Goal: Check status

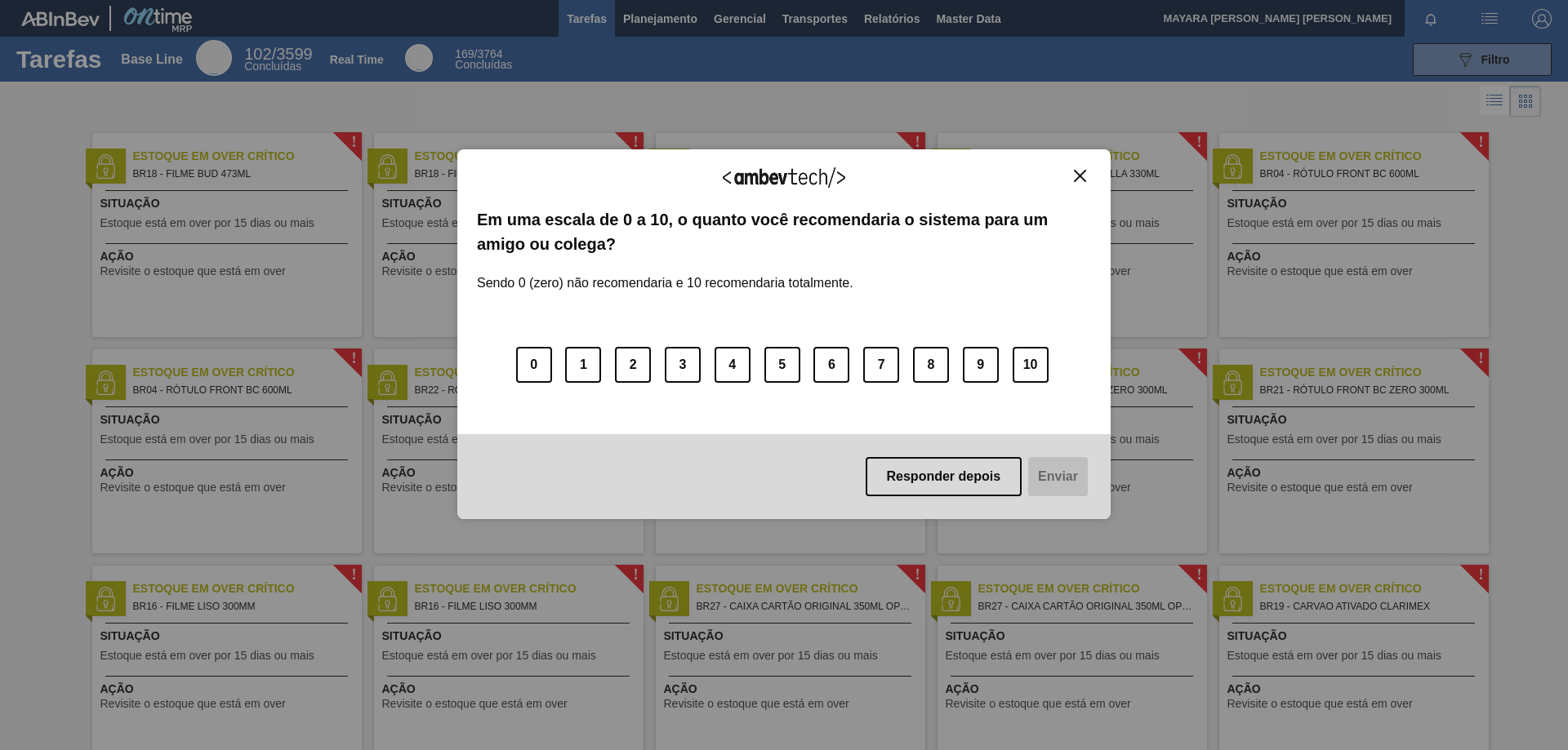
click at [1075, 170] on img "Close" at bounding box center [1080, 176] width 12 height 12
click at [1076, 177] on img "Close" at bounding box center [1080, 176] width 12 height 12
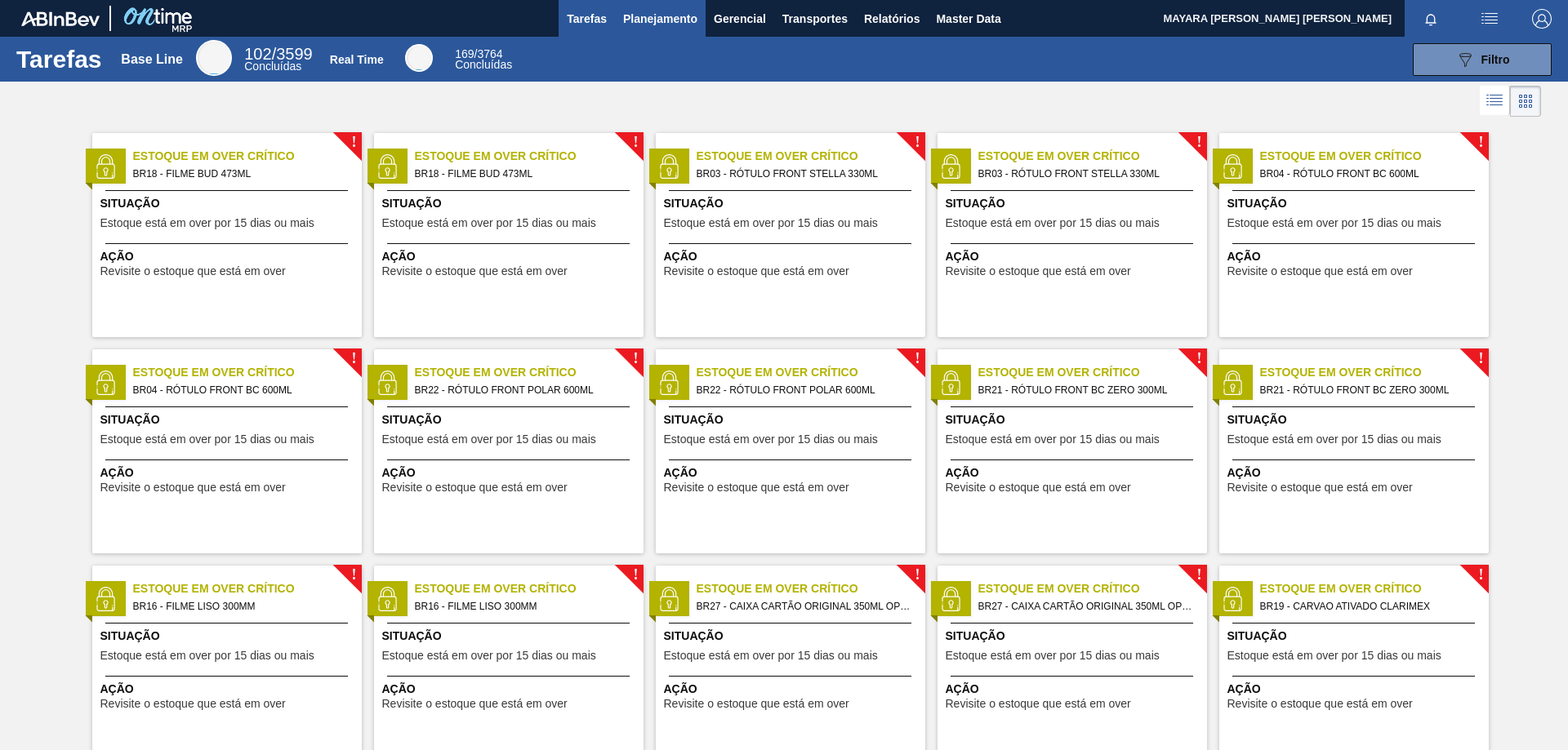
click at [656, 12] on span "Planejamento" at bounding box center [660, 18] width 74 height 19
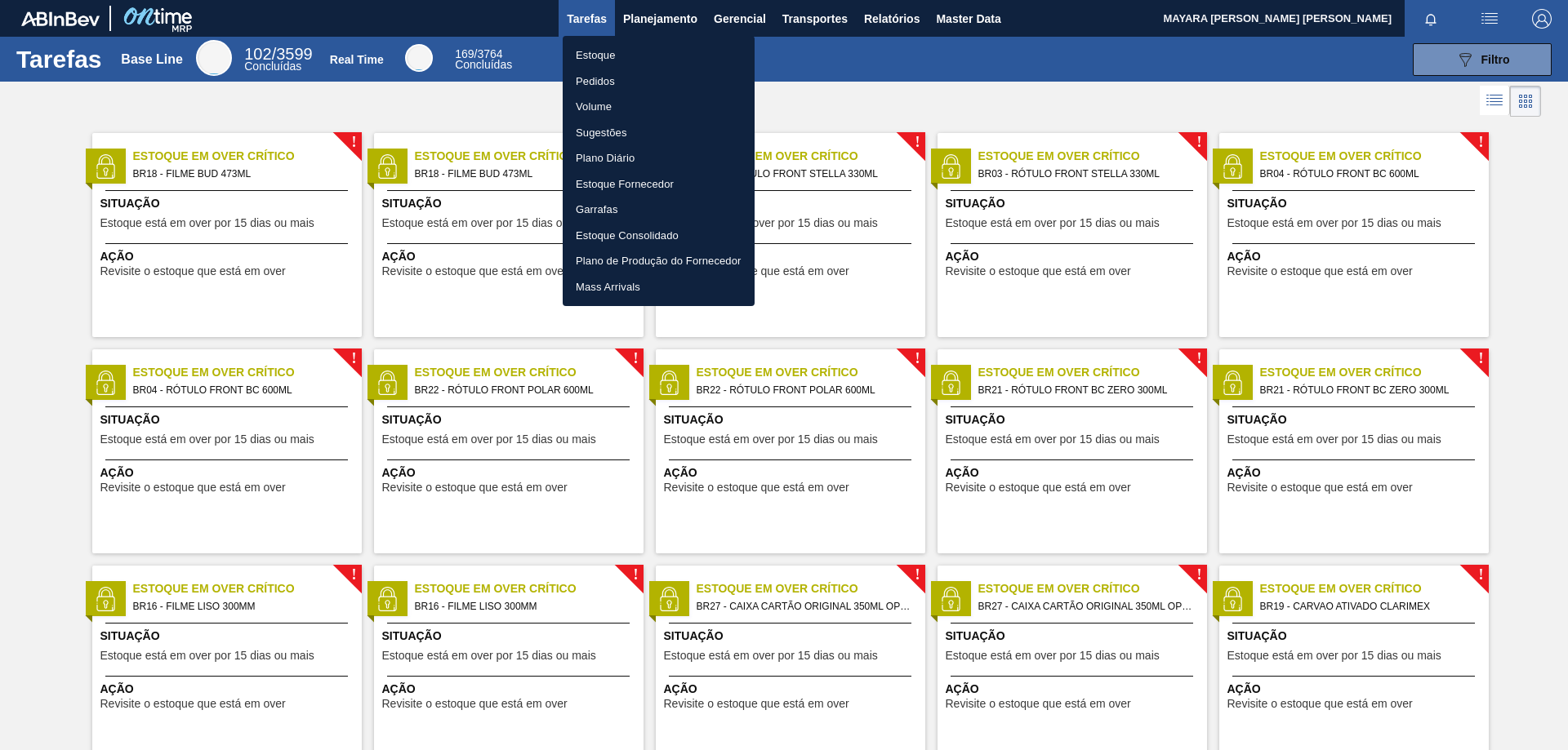
click at [595, 82] on li "Pedidos" at bounding box center [659, 81] width 192 height 26
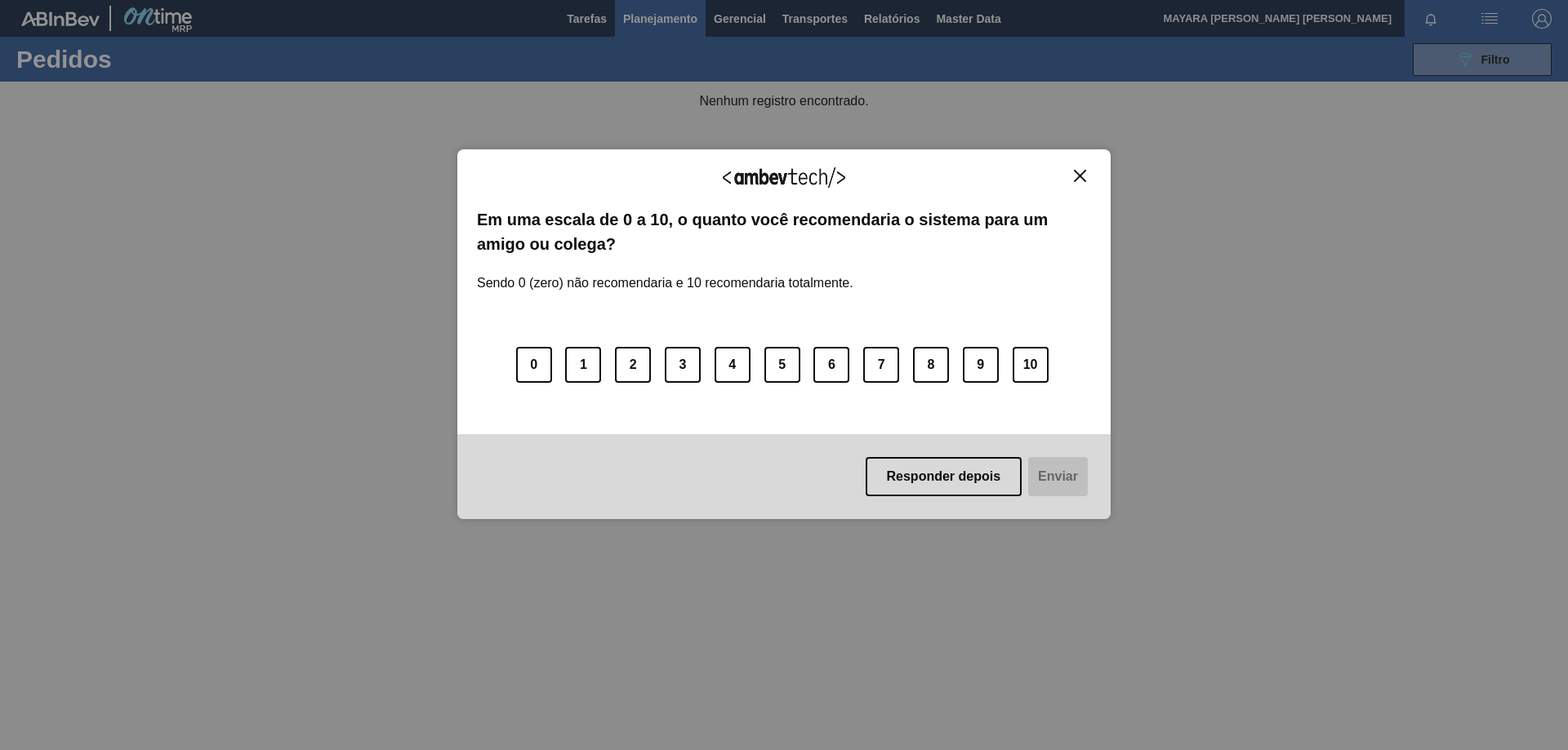
click at [1082, 181] on img "Close" at bounding box center [1080, 176] width 12 height 12
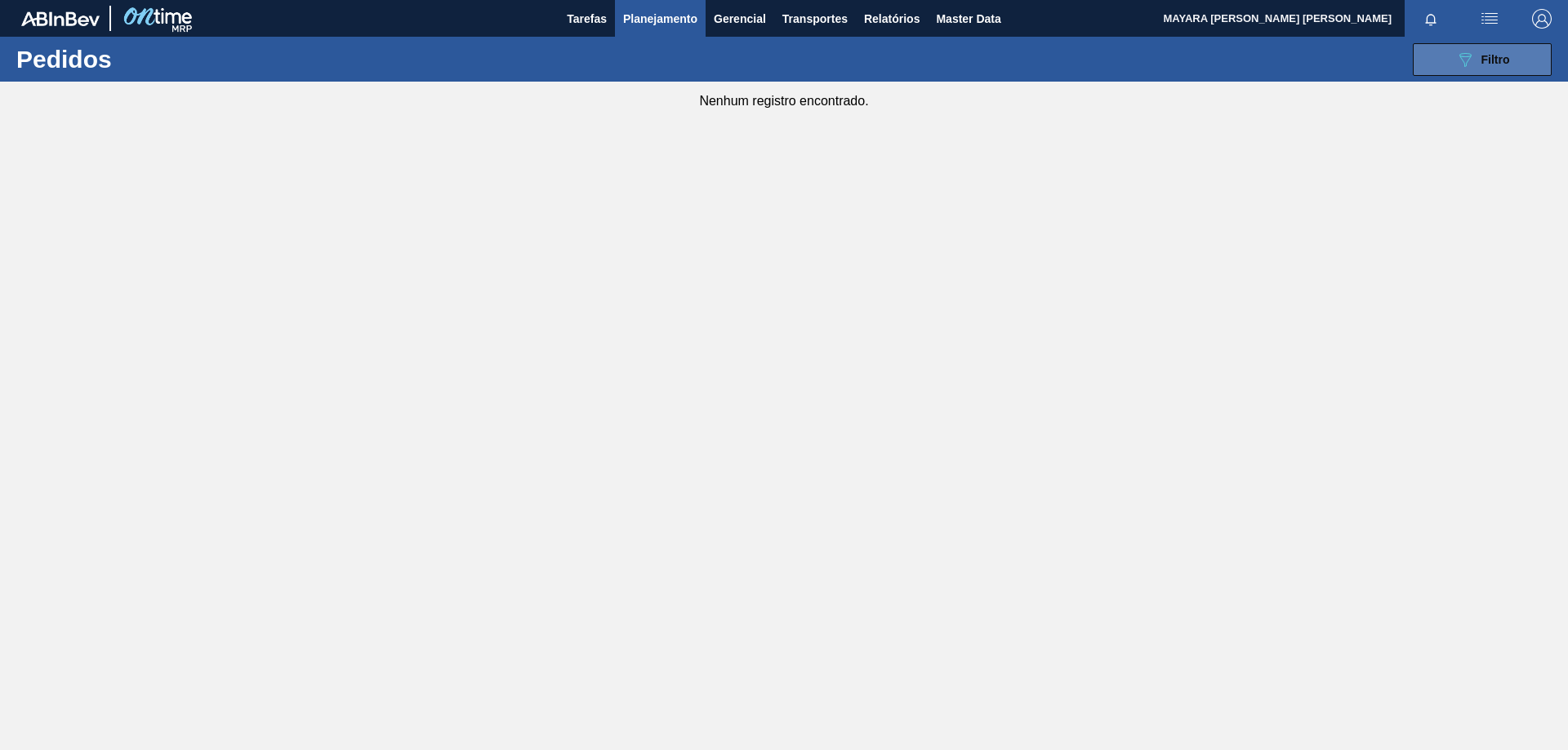
click at [1489, 67] on div "089F7B8B-B2A5-4AFE-B5C0-19BA573D28AC Filtro" at bounding box center [1482, 60] width 55 height 19
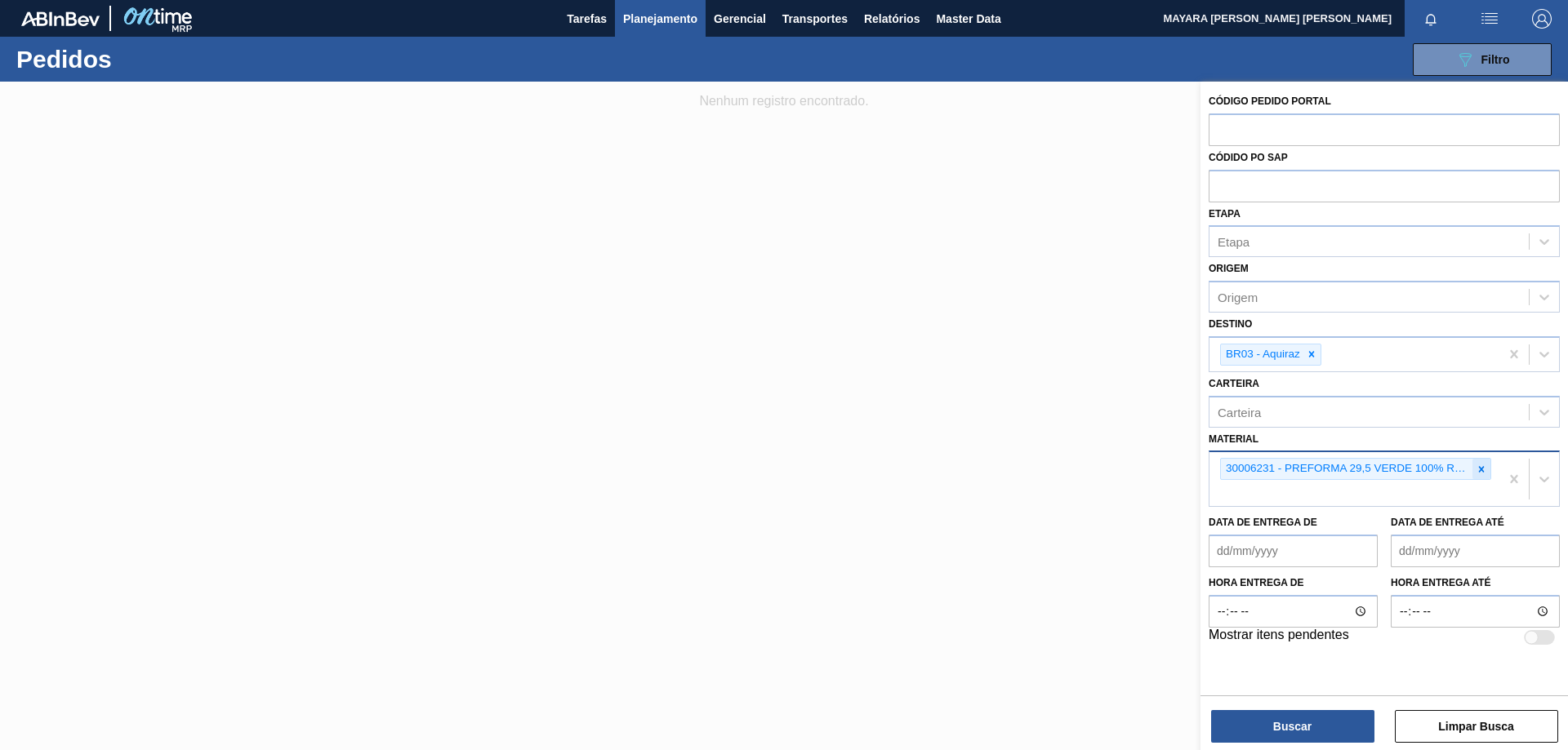
click at [1483, 466] on icon at bounding box center [1482, 470] width 12 height 12
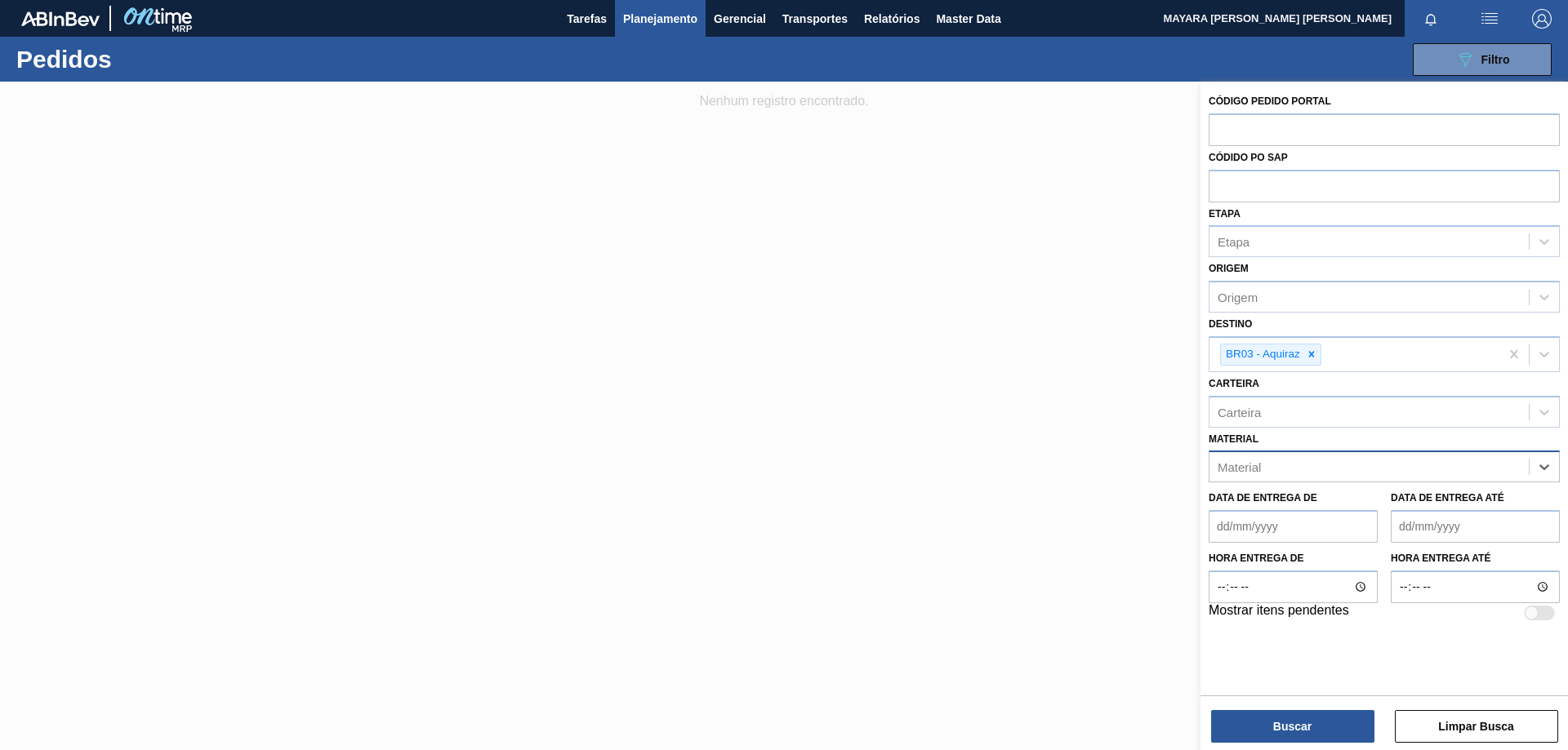
paste input "30003518"
type input "30003518"
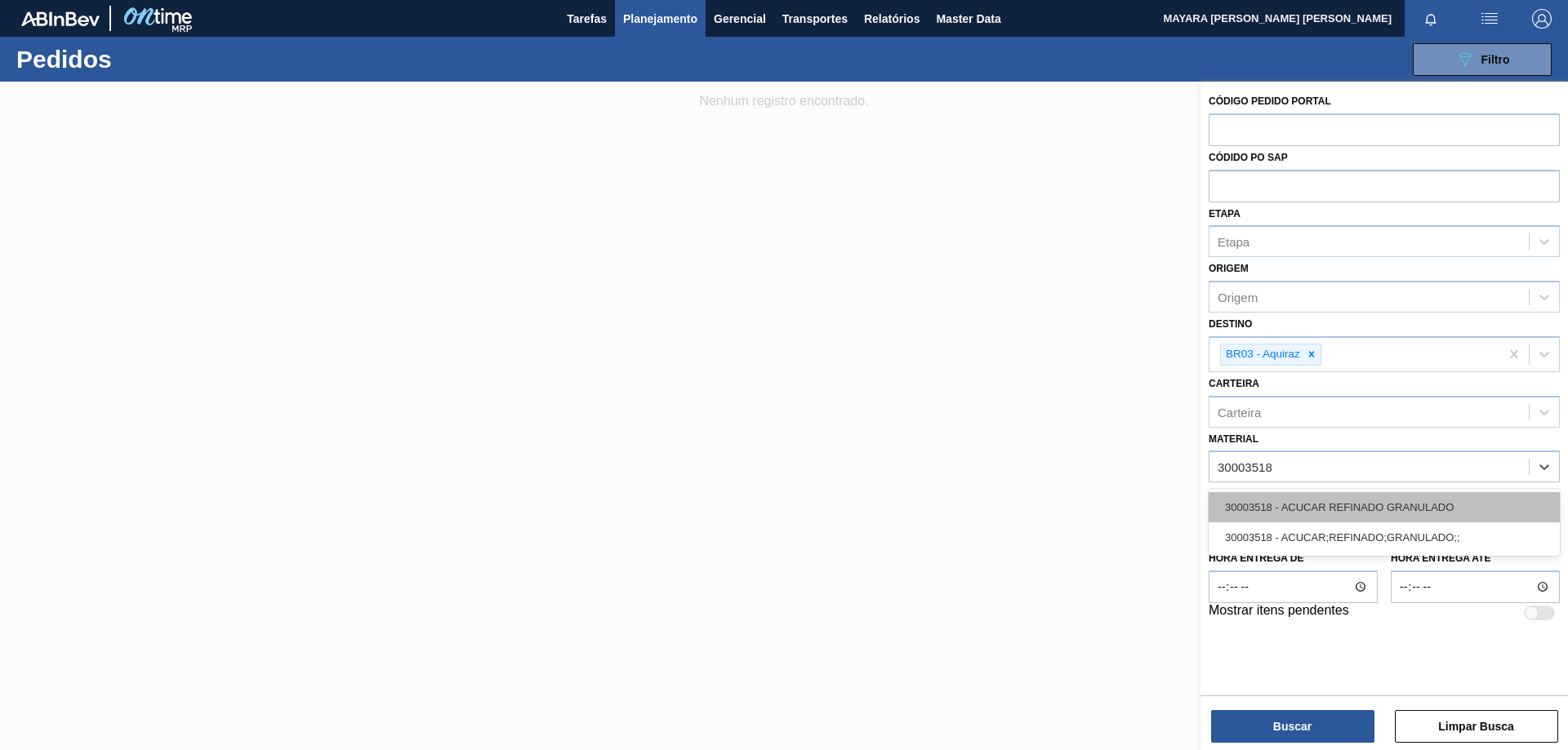
click at [1435, 508] on div "30003518 - ACUCAR REFINADO GRANULADO" at bounding box center [1384, 507] width 352 height 30
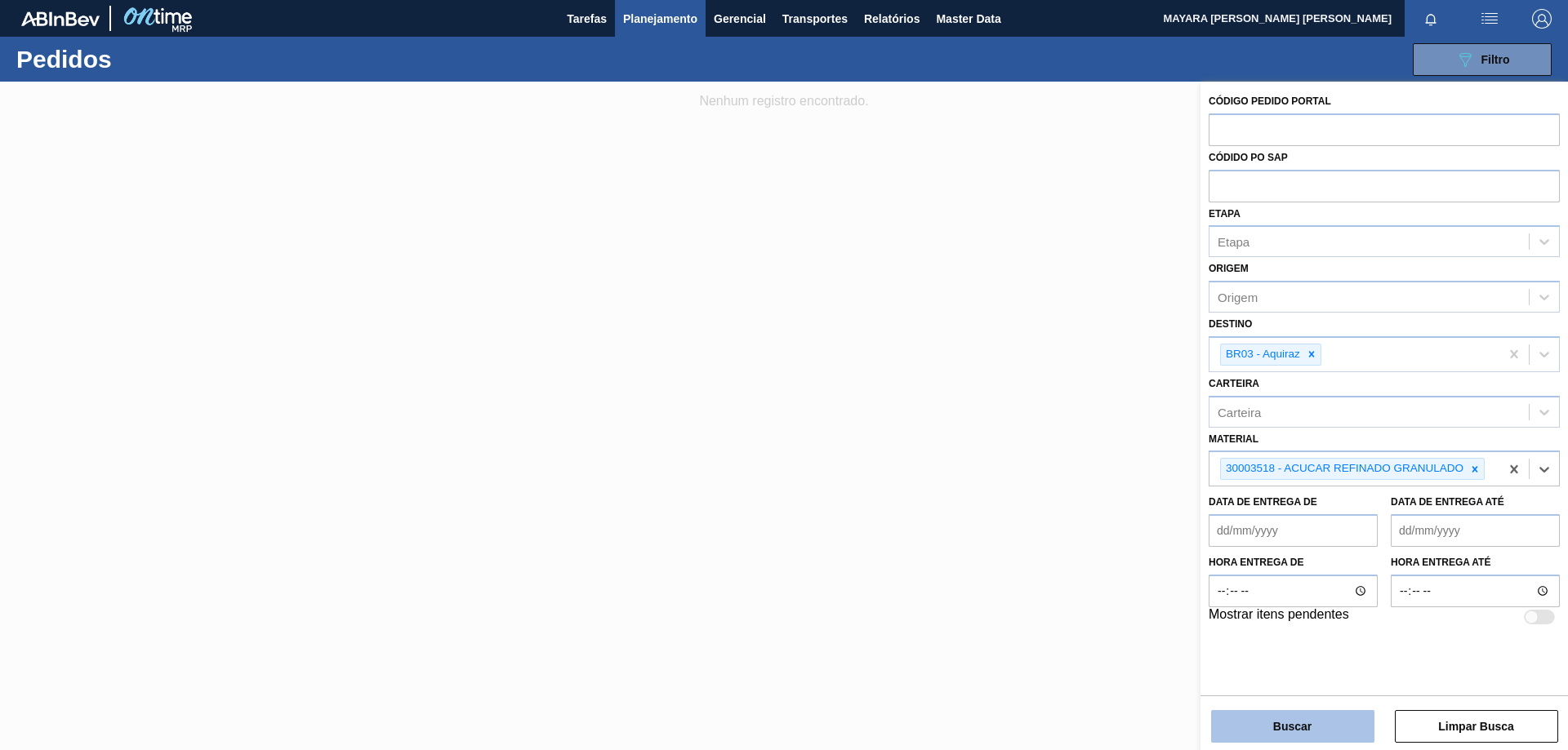
click at [1318, 720] on button "Buscar" at bounding box center [1293, 727] width 163 height 33
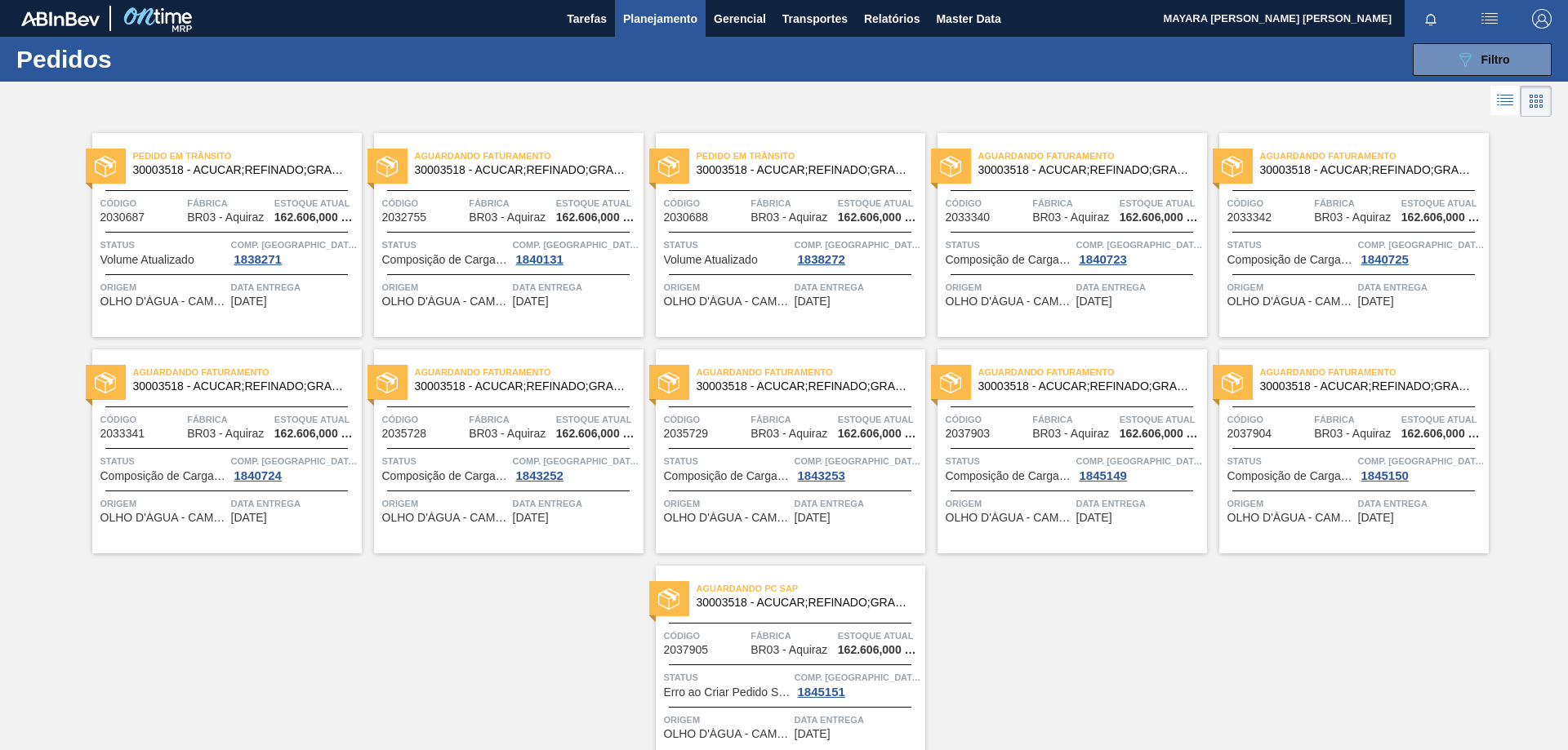
click at [252, 272] on div "Pedido [PERSON_NAME] 30003518 - ACUCAR;REFINADO;GRANULADO;; Código 2030687 Fábr…" at bounding box center [227, 235] width 270 height 205
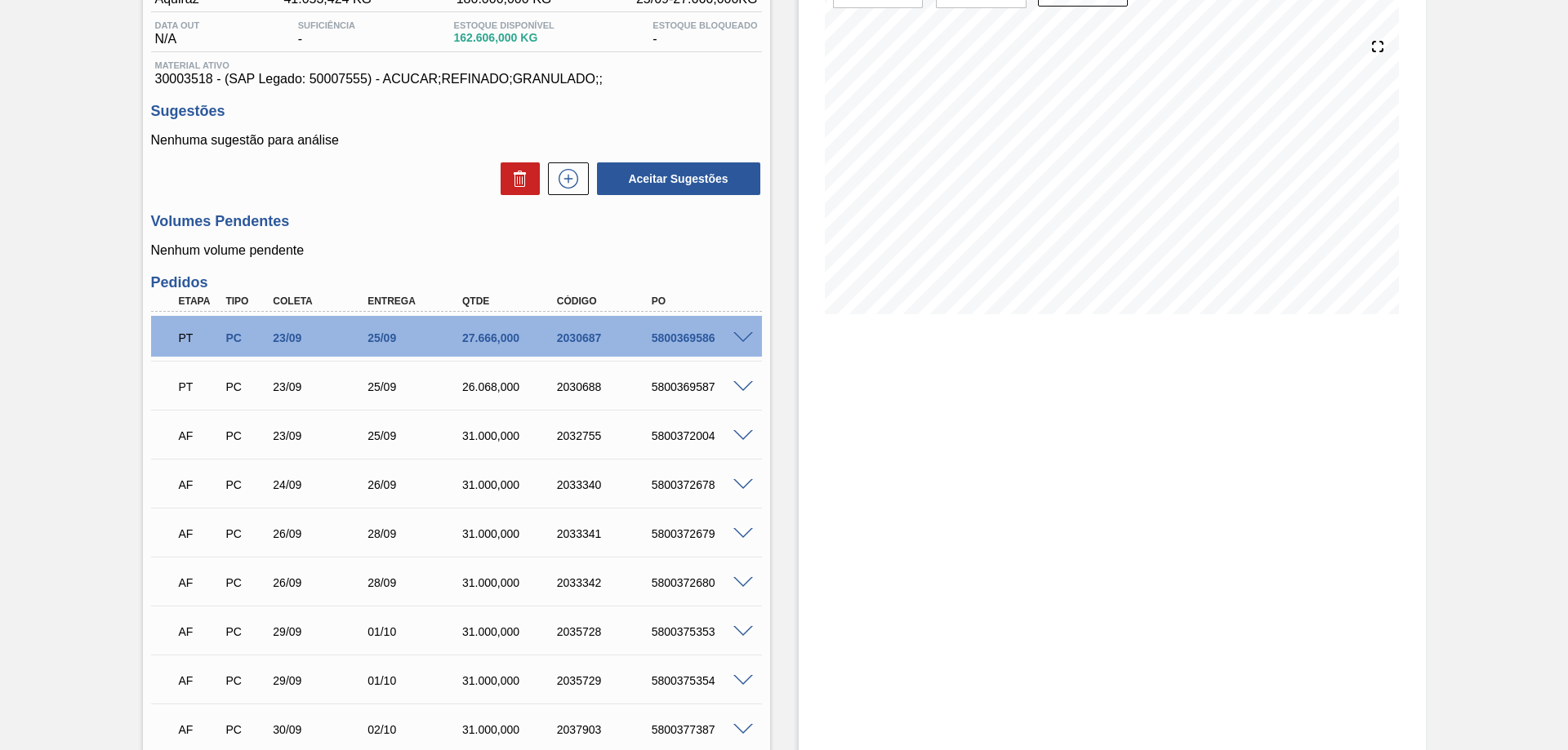
scroll to position [327, 0]
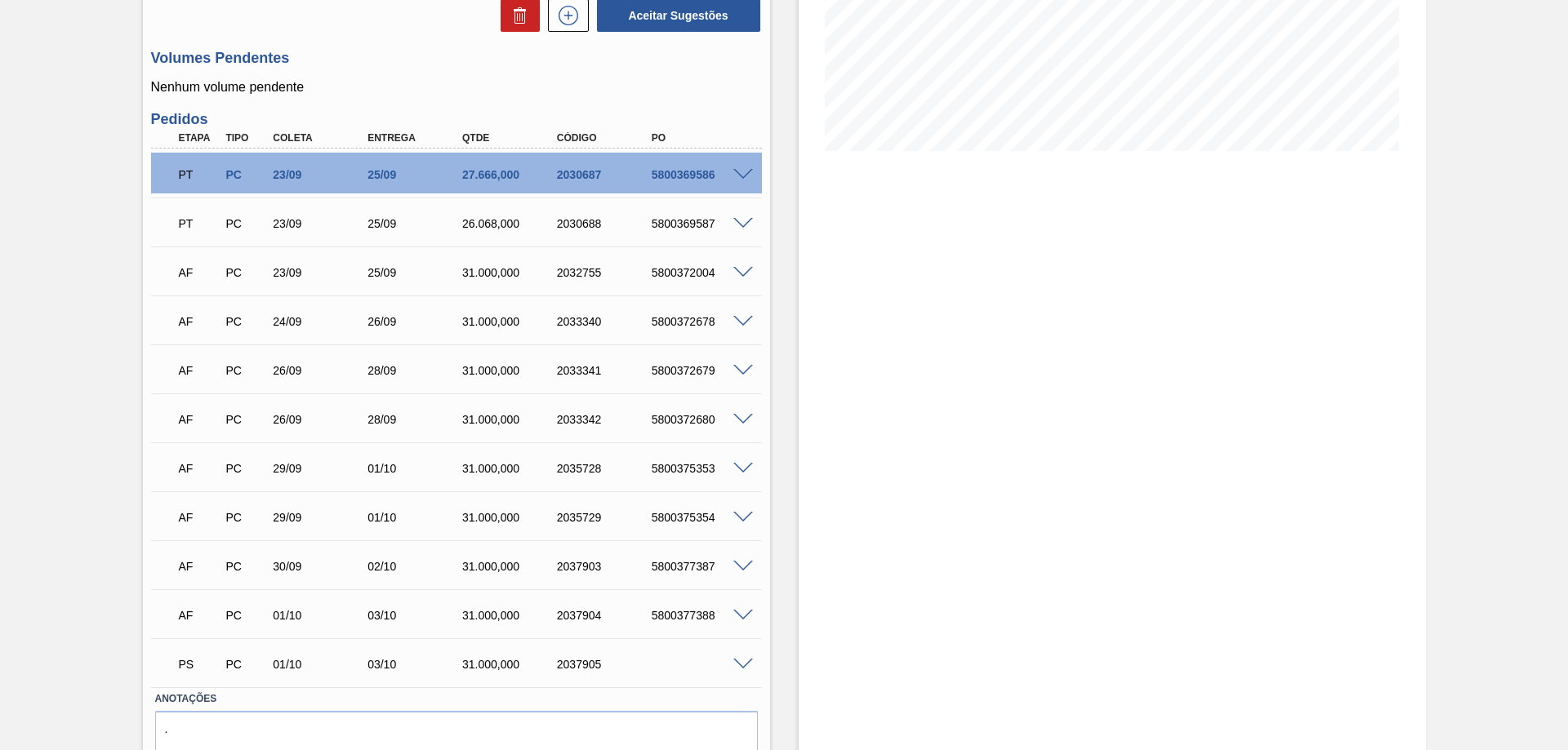
click at [659, 178] on div "5800369586" at bounding box center [700, 175] width 107 height 13
copy div "5800369586"
click at [682, 229] on div "5800369587" at bounding box center [700, 224] width 107 height 13
click at [681, 229] on div "5800369587" at bounding box center [700, 224] width 107 height 13
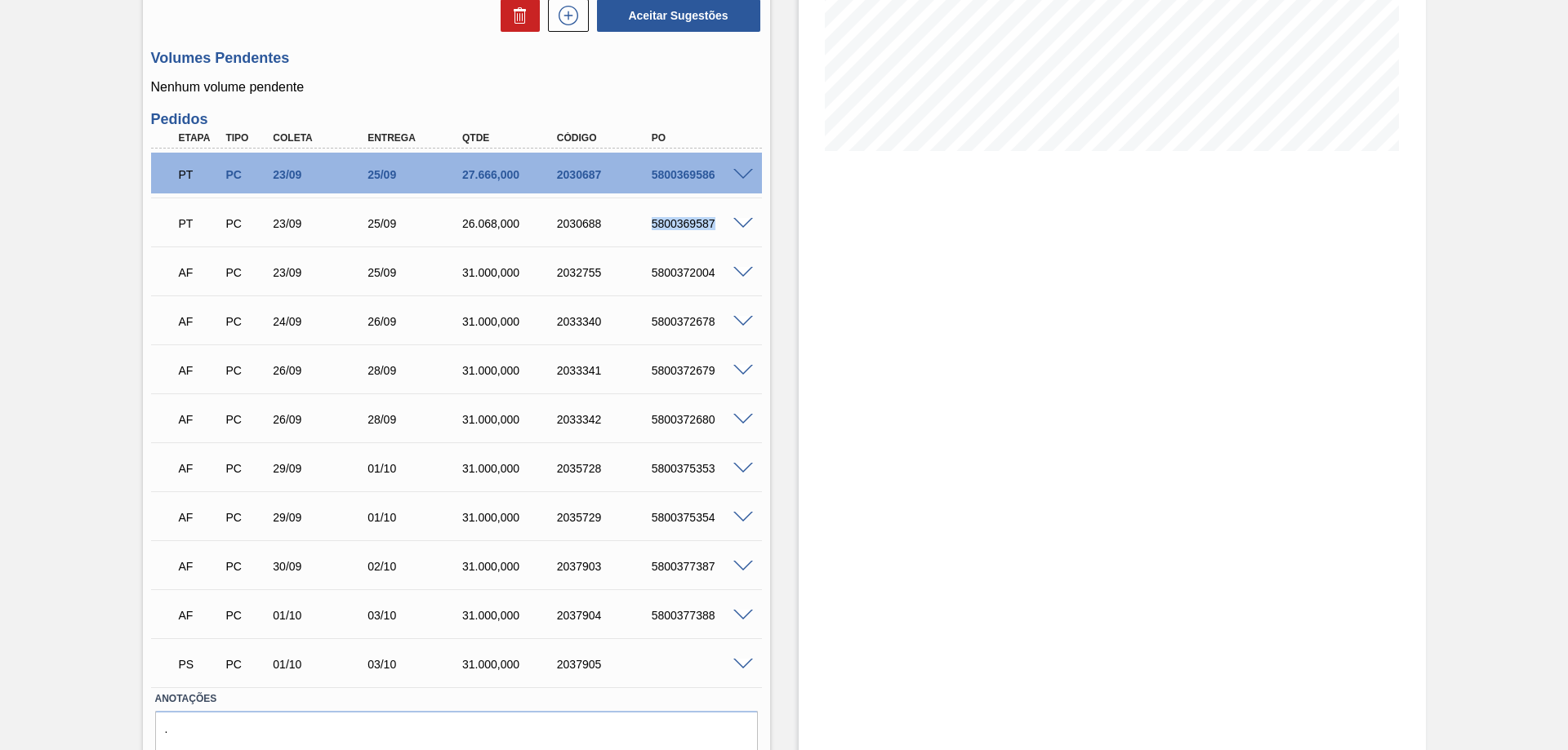
copy div "5800369587"
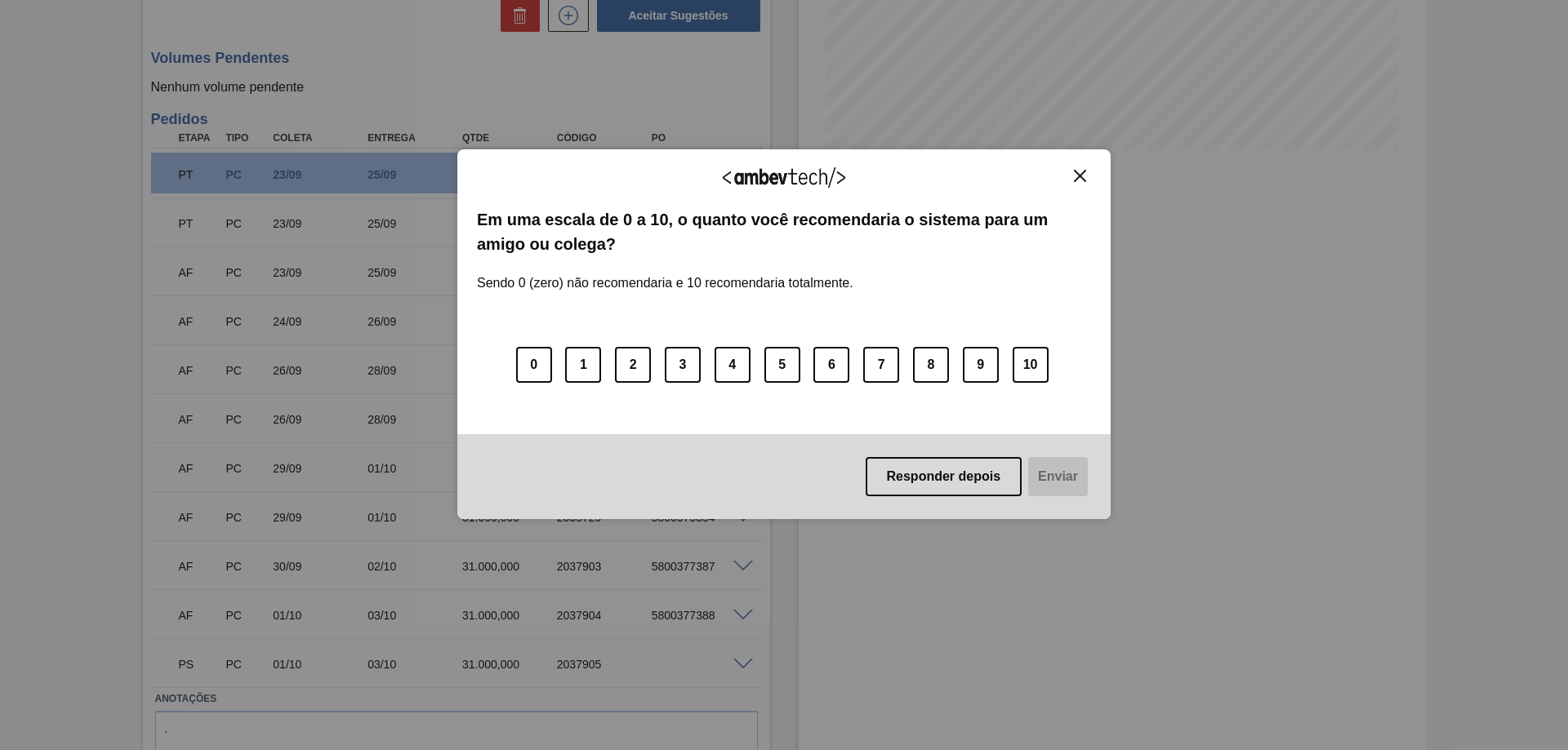
click at [1083, 179] on img "Close" at bounding box center [1080, 176] width 12 height 12
click at [1081, 172] on img "Close" at bounding box center [1080, 176] width 12 height 12
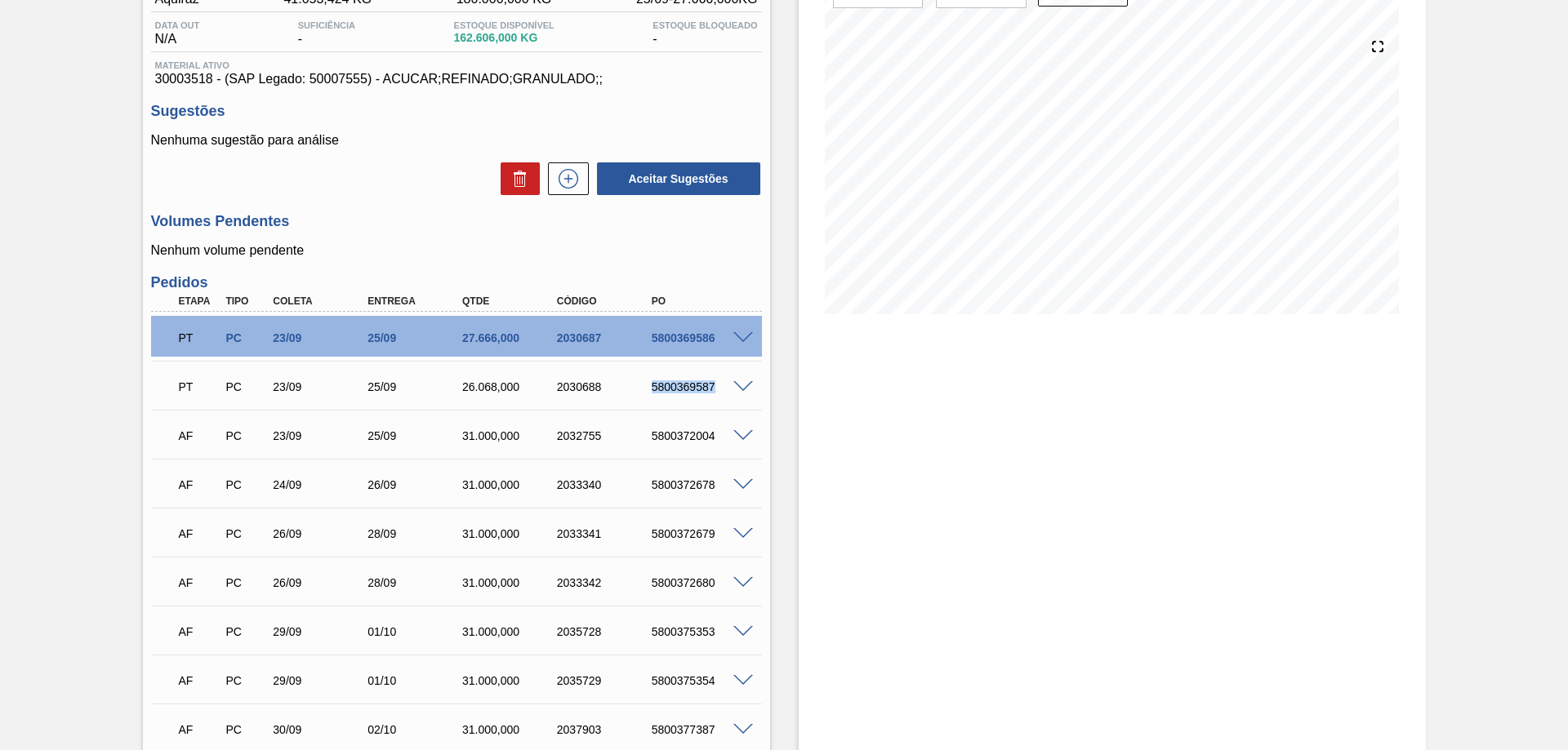
scroll to position [0, 0]
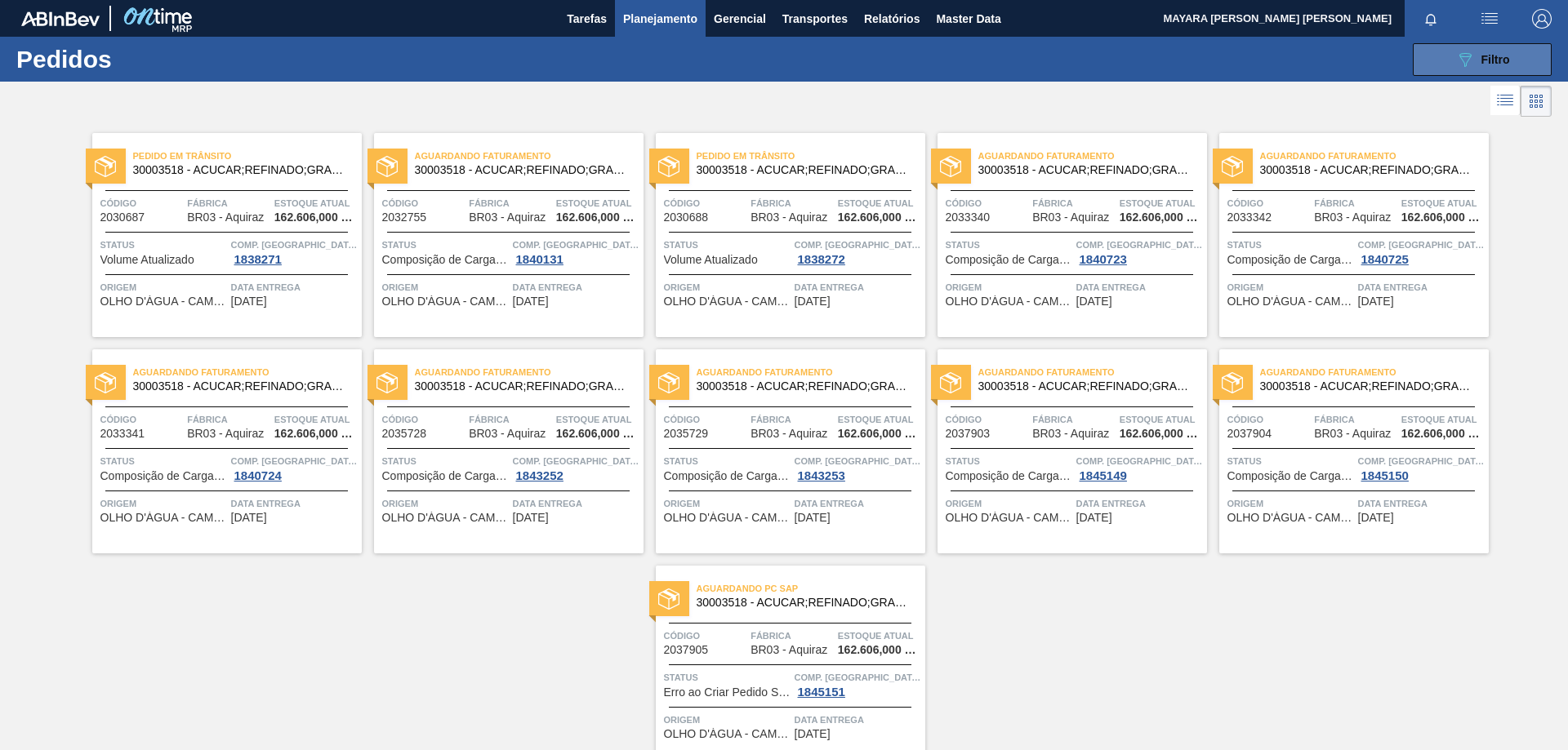
click at [1495, 53] on span "Filtro" at bounding box center [1496, 60] width 29 height 13
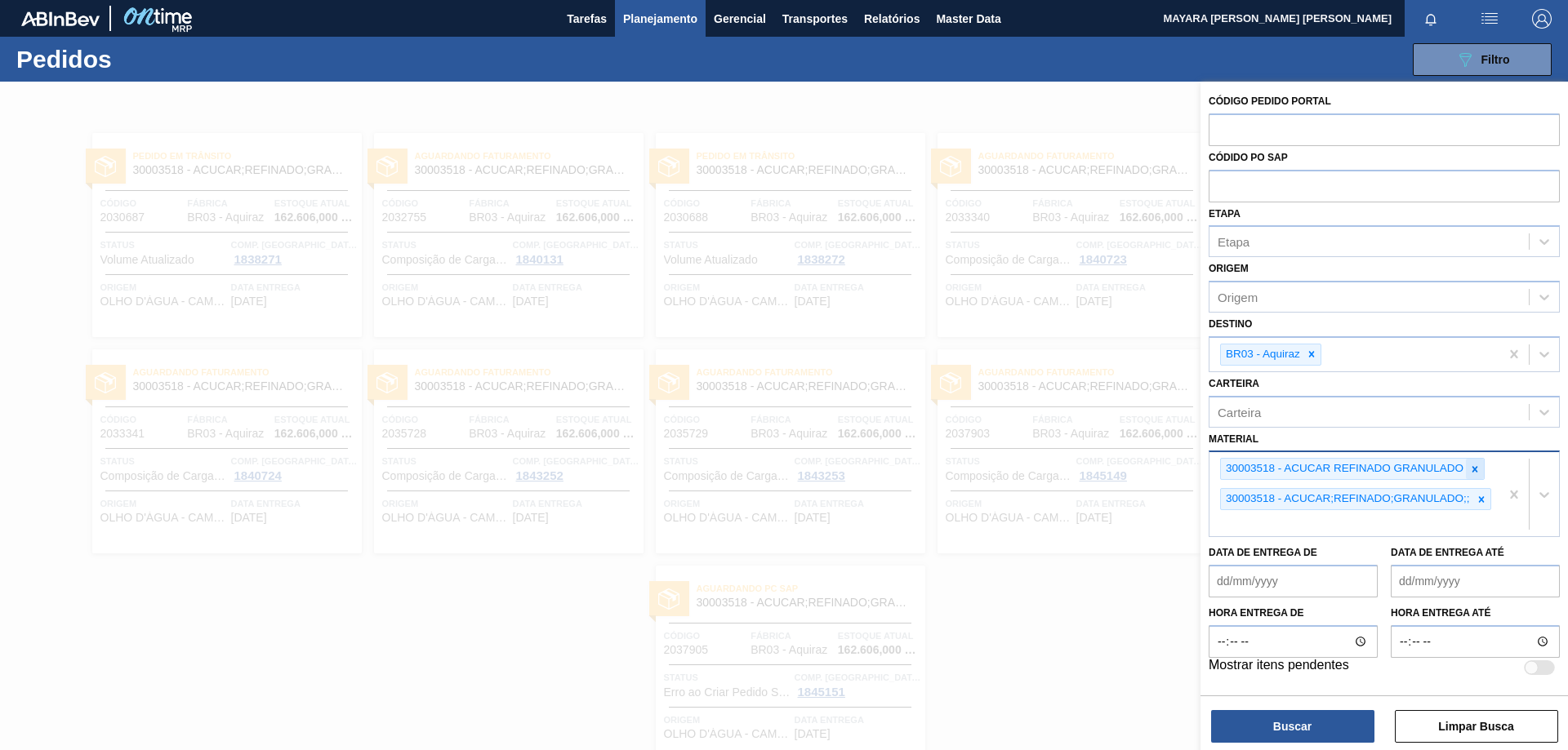
click at [1481, 469] on icon at bounding box center [1475, 470] width 12 height 12
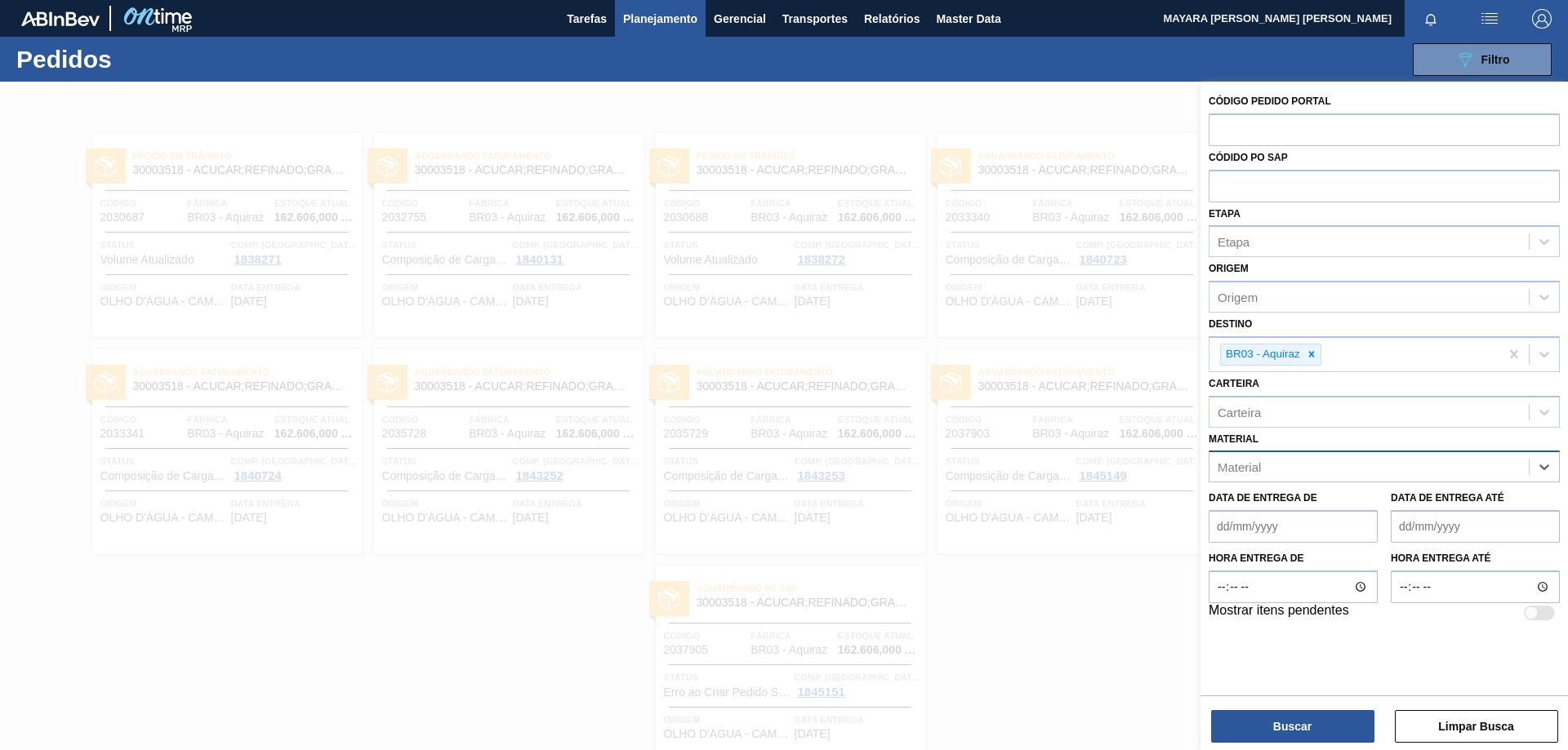
paste input "30019068"
type input "30019068"
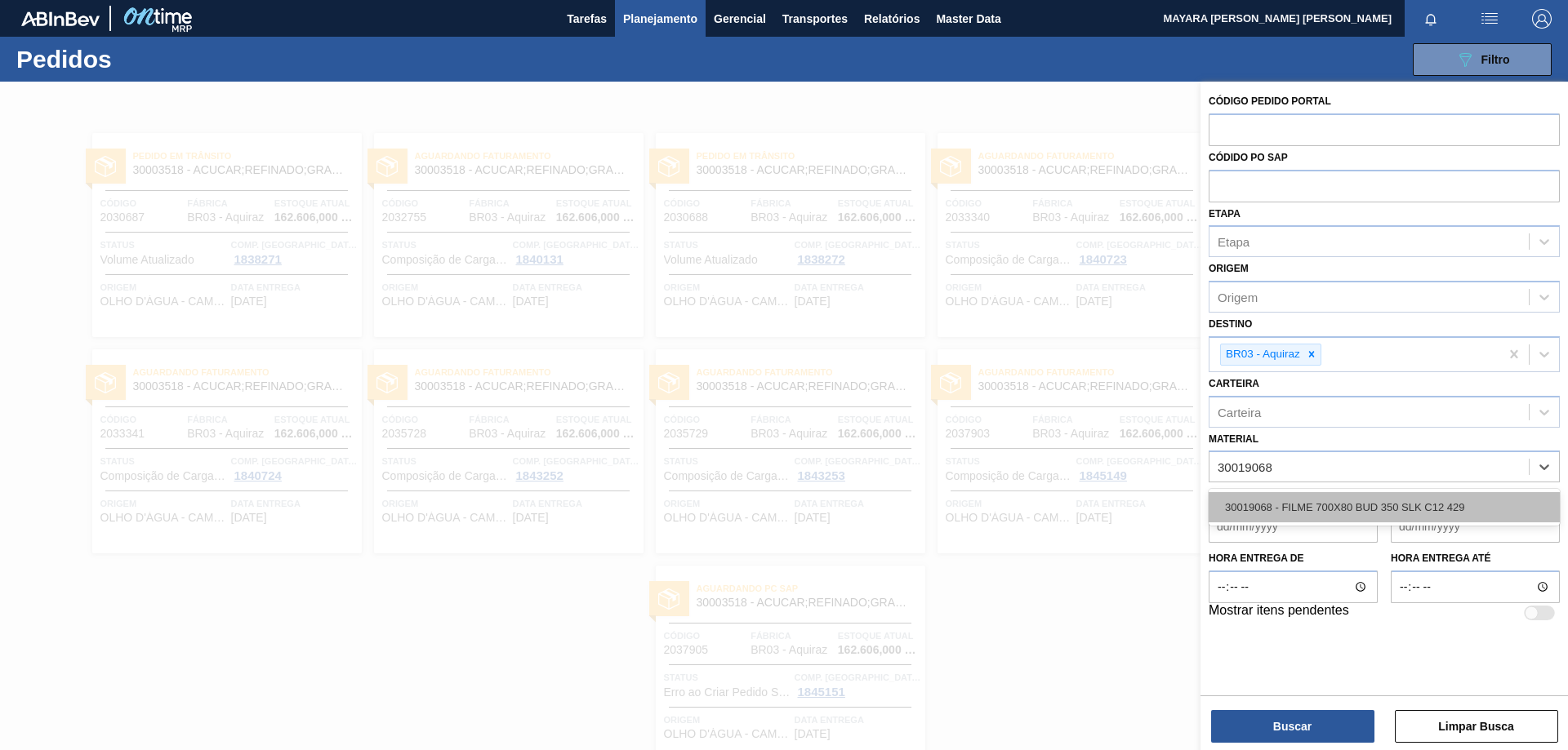
click at [1293, 518] on div "30019068 - FILME 700X80 BUD 350 SLK C12 429" at bounding box center [1384, 507] width 352 height 30
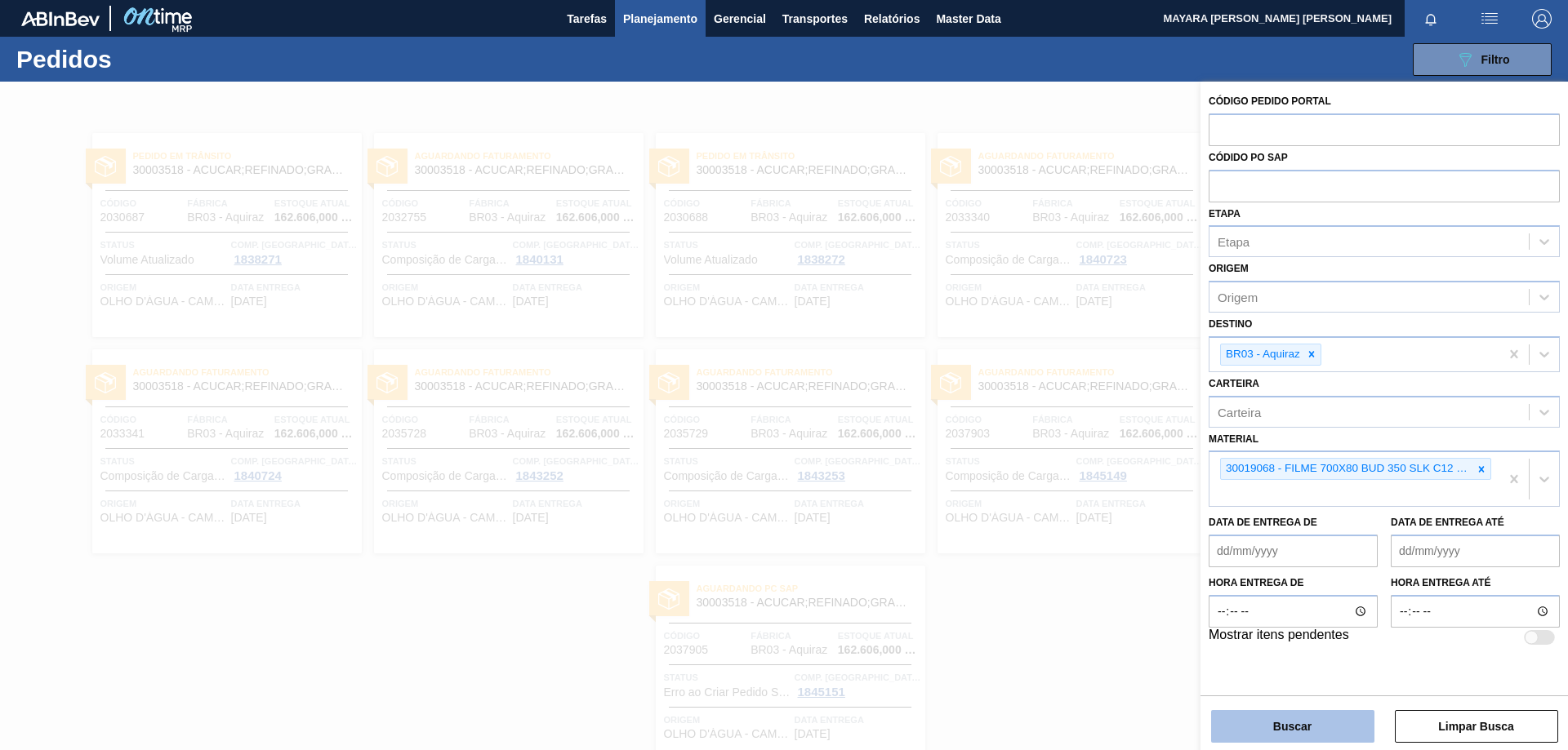
click at [1274, 734] on button "Buscar" at bounding box center [1293, 727] width 163 height 33
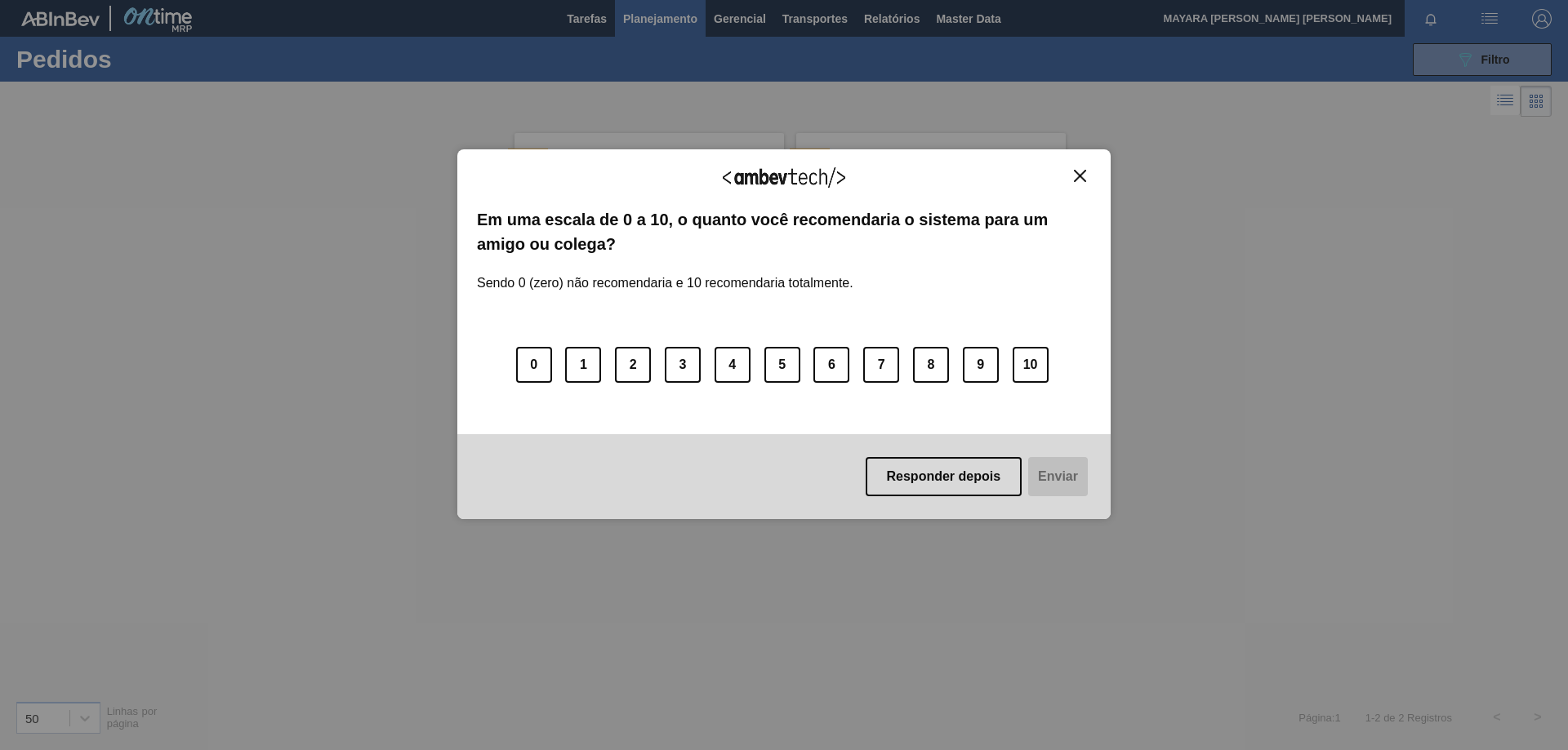
click at [1085, 172] on img "Close" at bounding box center [1080, 176] width 12 height 12
click at [1079, 179] on img "Close" at bounding box center [1080, 176] width 12 height 12
click at [1080, 176] on img "Close" at bounding box center [1080, 176] width 12 height 12
click at [1077, 172] on img "Close" at bounding box center [1080, 176] width 12 height 12
